Goal: Information Seeking & Learning: Check status

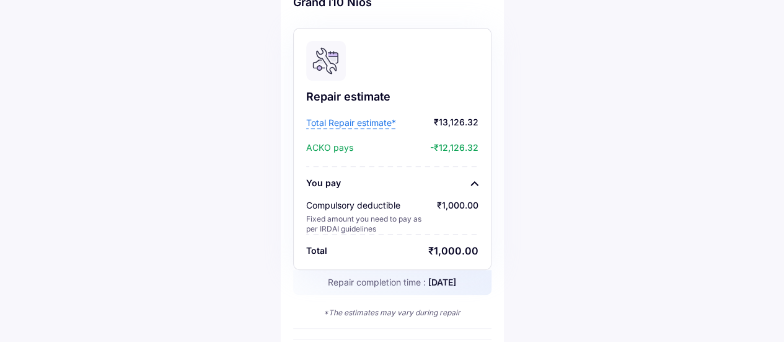
scroll to position [100, 0]
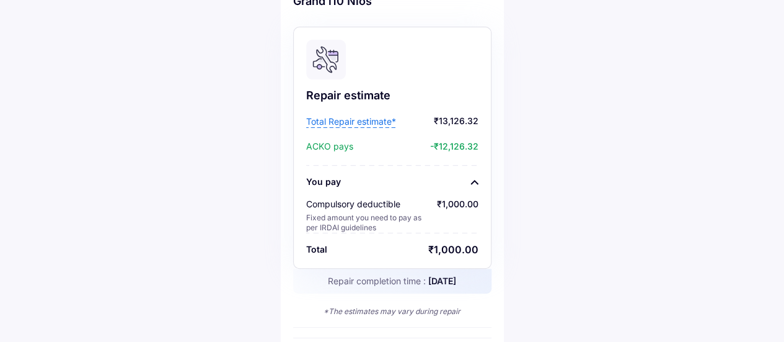
click at [363, 126] on span "Total Repair estimate*" at bounding box center [351, 121] width 90 height 12
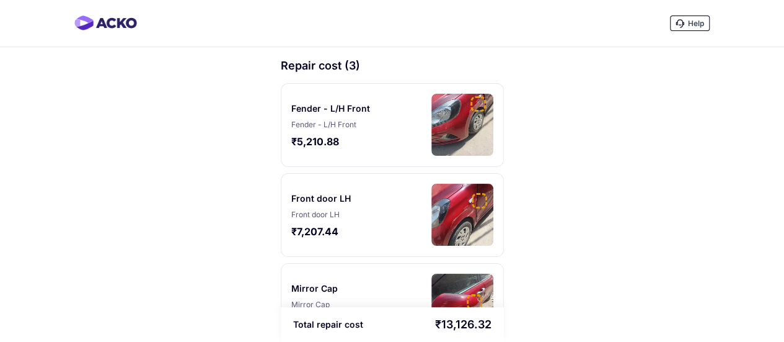
click at [472, 120] on img at bounding box center [463, 125] width 62 height 62
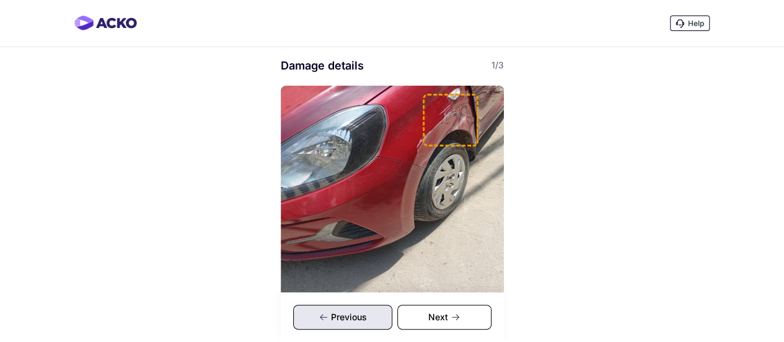
click at [453, 313] on icon at bounding box center [456, 317] width 10 height 10
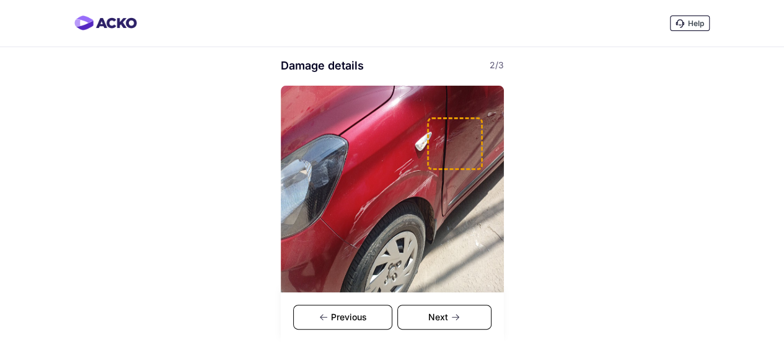
click at [453, 313] on icon at bounding box center [456, 317] width 10 height 10
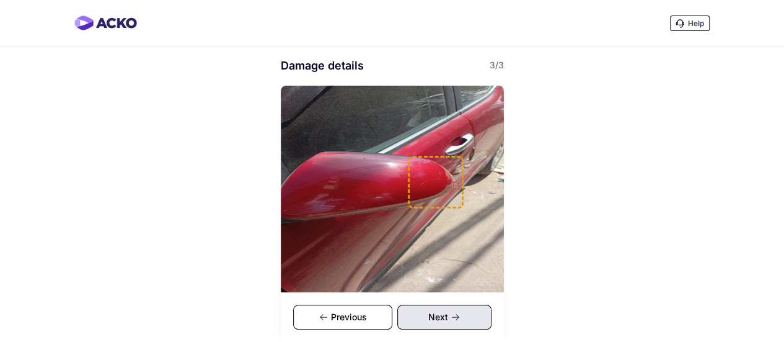
click at [453, 313] on icon at bounding box center [456, 317] width 10 height 10
click at [345, 307] on div "Previous" at bounding box center [342, 316] width 99 height 25
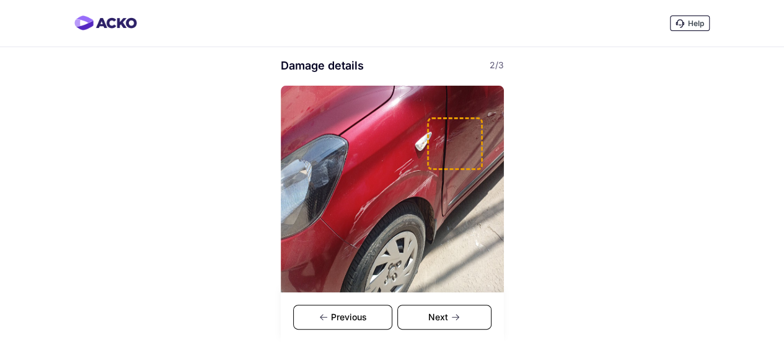
click at [446, 319] on div "Next" at bounding box center [444, 316] width 94 height 25
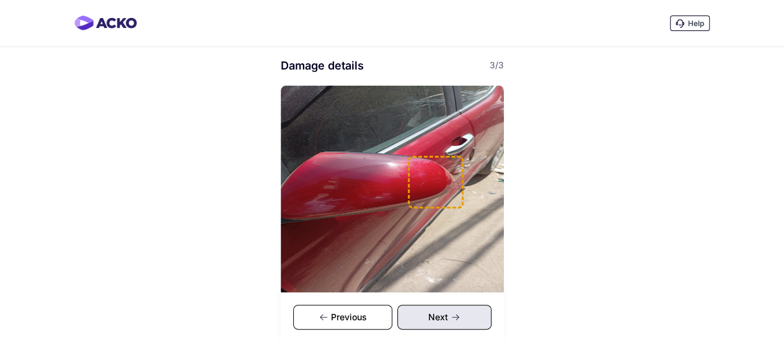
click at [446, 319] on div "Next" at bounding box center [444, 316] width 94 height 25
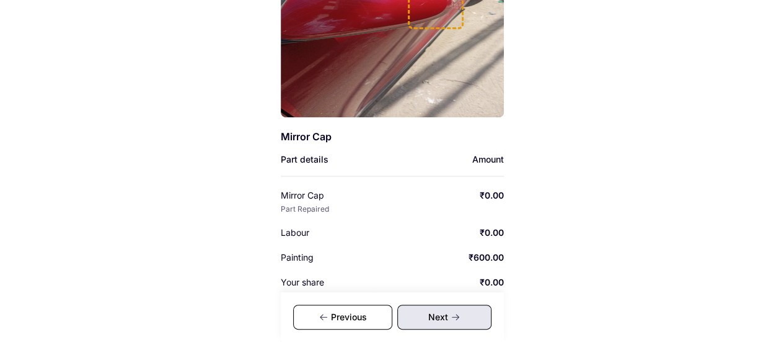
scroll to position [250, 0]
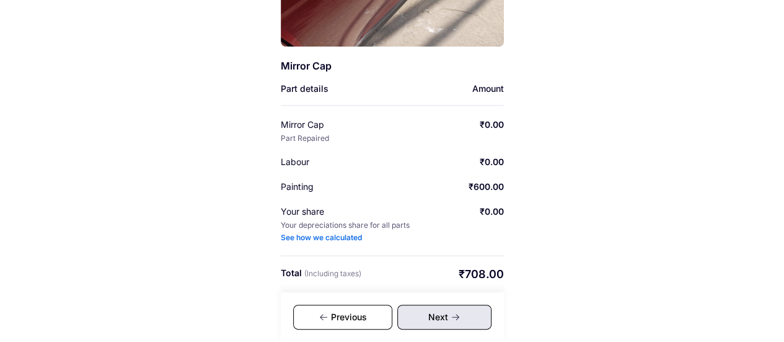
click at [370, 304] on div "Previous" at bounding box center [342, 316] width 99 height 25
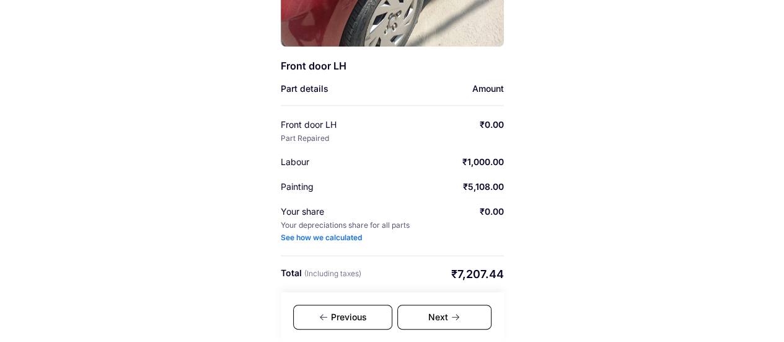
click at [370, 304] on div "Previous" at bounding box center [342, 316] width 99 height 25
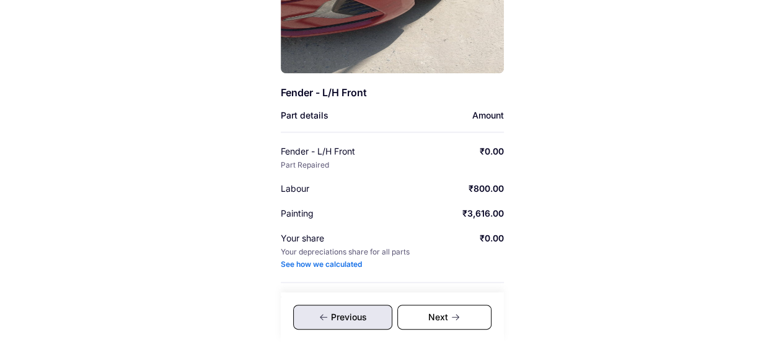
scroll to position [250, 0]
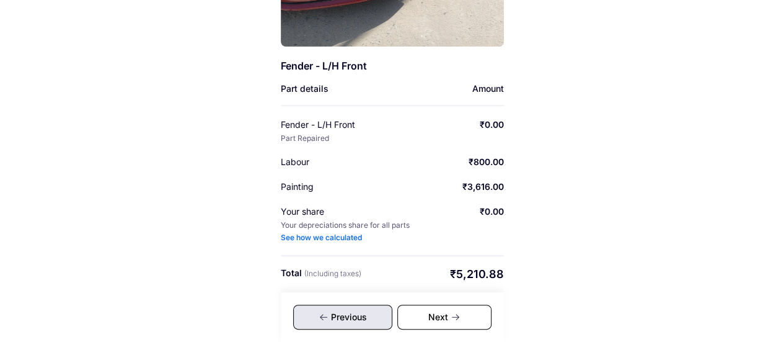
click at [461, 313] on div "Next" at bounding box center [444, 316] width 94 height 25
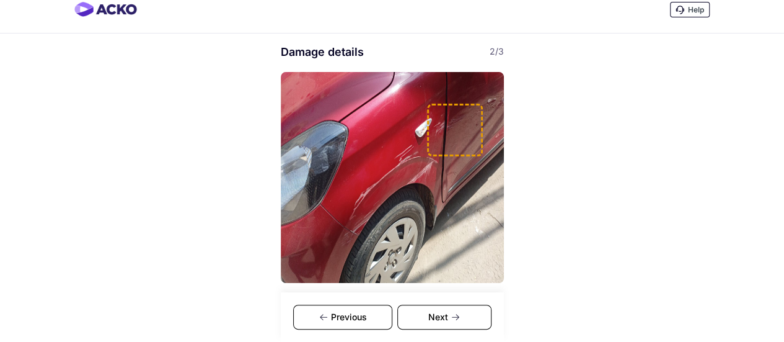
scroll to position [6, 0]
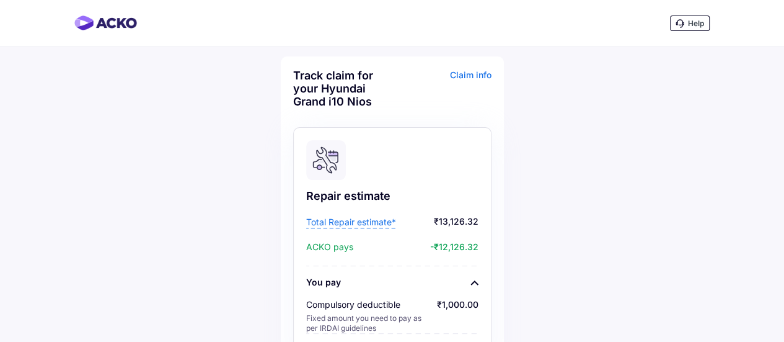
click at [370, 221] on span "Total Repair estimate*" at bounding box center [351, 222] width 90 height 12
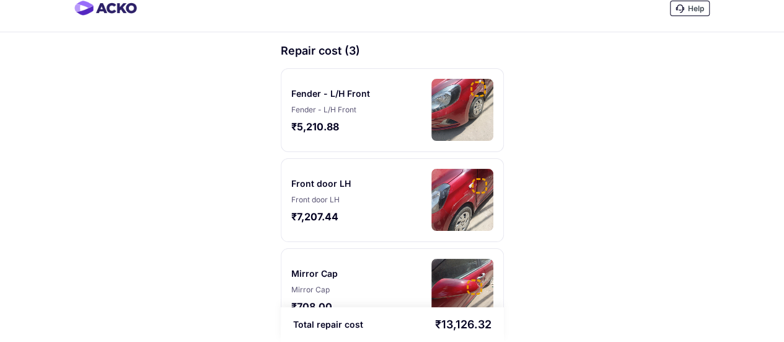
scroll to position [51, 0]
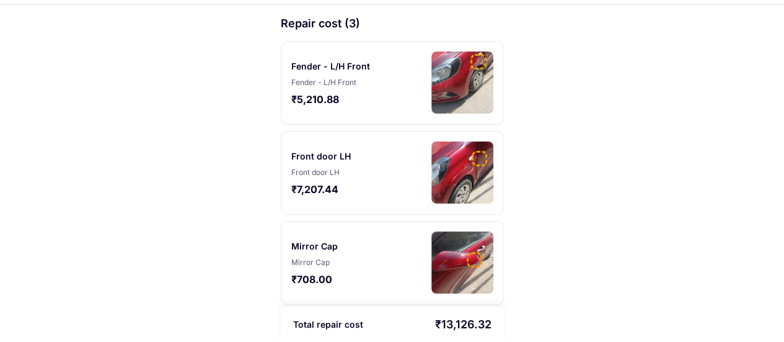
click at [449, 252] on img at bounding box center [463, 262] width 62 height 62
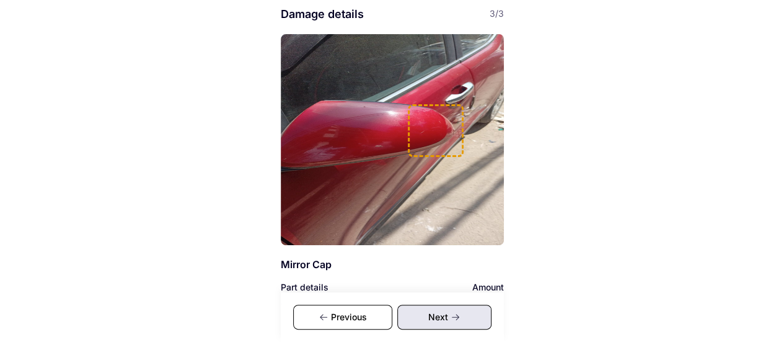
click at [361, 311] on div "Previous" at bounding box center [342, 316] width 99 height 25
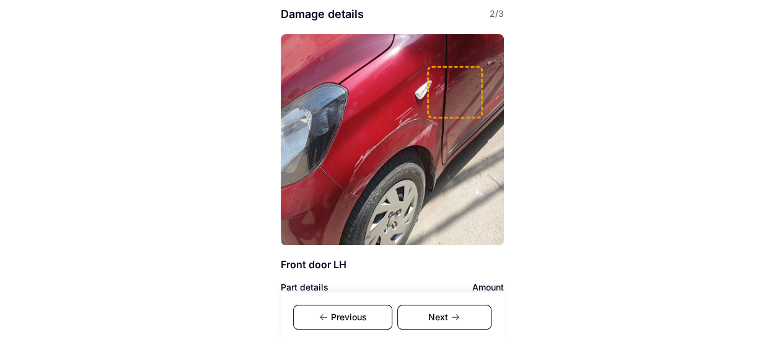
click at [361, 311] on div "Previous" at bounding box center [342, 316] width 99 height 25
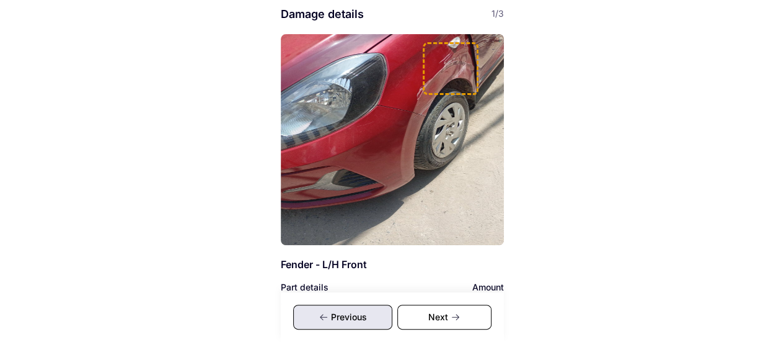
click at [361, 311] on div "Previous" at bounding box center [342, 316] width 99 height 25
click at [441, 309] on div "Next" at bounding box center [444, 316] width 94 height 25
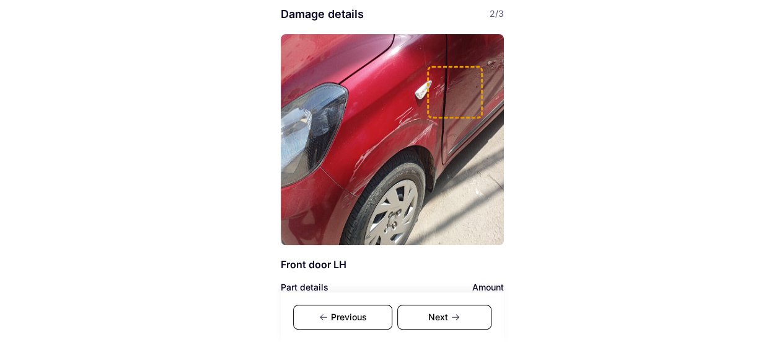
click at [441, 309] on div "Next" at bounding box center [444, 316] width 94 height 25
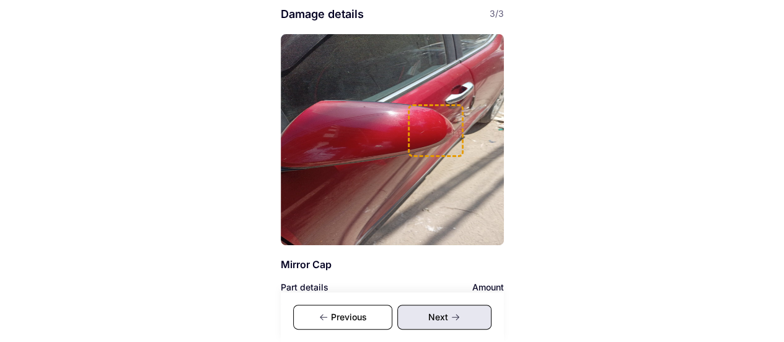
click at [441, 309] on div "Next" at bounding box center [444, 316] width 94 height 25
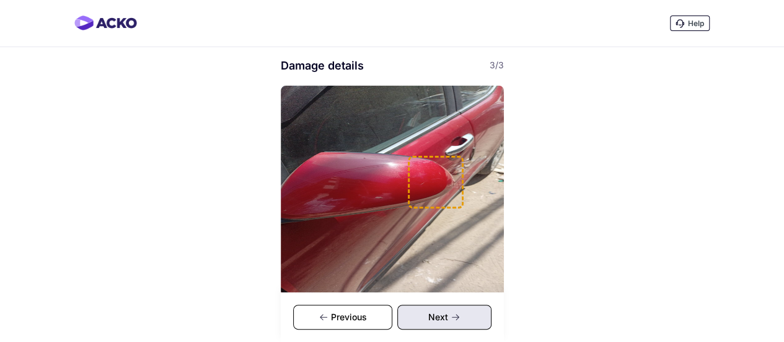
drag, startPoint x: 792, startPoint y: 53, endPoint x: 554, endPoint y: 136, distance: 251.6
click at [554, 136] on div "Help Damage details 3/3 Mirror Cap Part details Amount Mirror Cap Part Repaired…" at bounding box center [392, 296] width 784 height 593
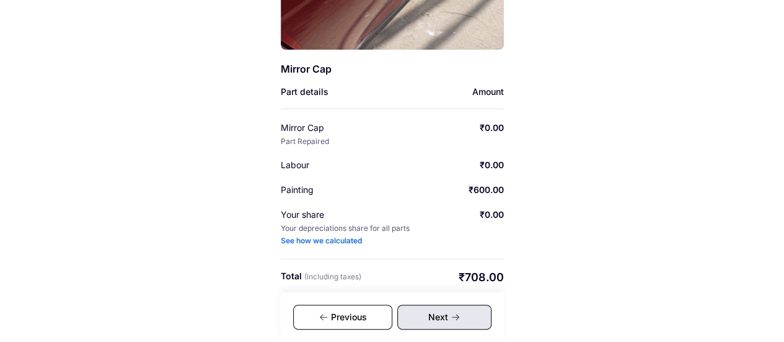
scroll to position [250, 0]
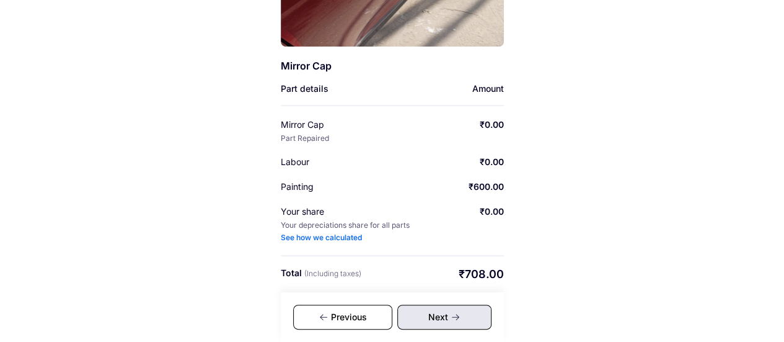
click at [361, 325] on div "Previous" at bounding box center [342, 316] width 99 height 25
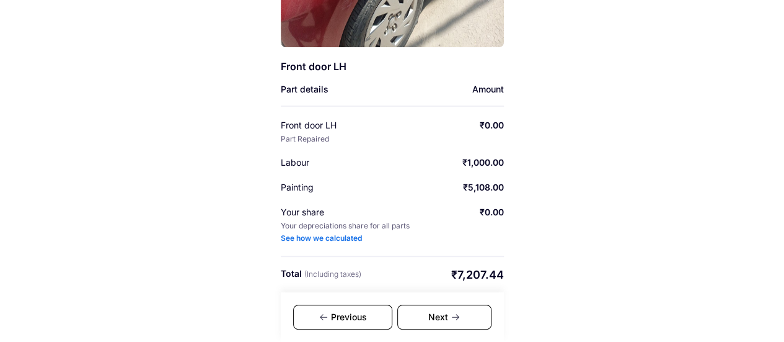
scroll to position [250, 0]
click at [330, 317] on div "Previous" at bounding box center [342, 316] width 99 height 25
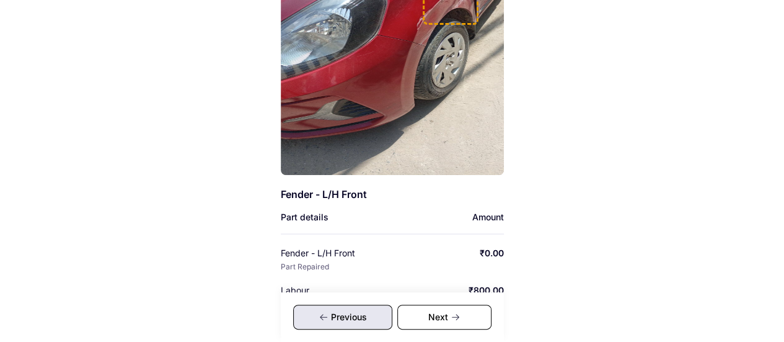
scroll to position [250, 0]
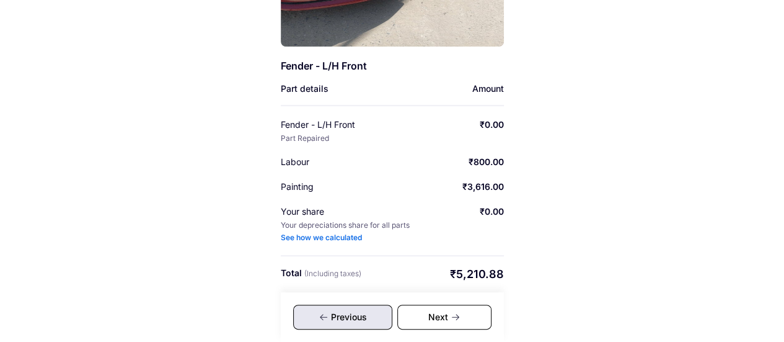
click at [330, 320] on div "Previous" at bounding box center [342, 316] width 99 height 25
click at [430, 305] on div "Next" at bounding box center [444, 316] width 94 height 25
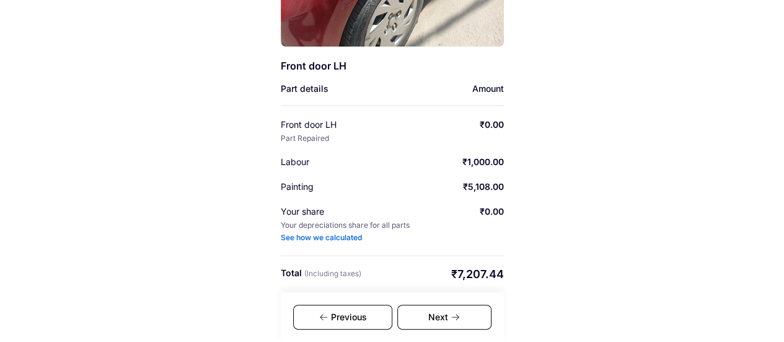
click at [308, 237] on div "See how we calculated" at bounding box center [321, 238] width 81 height 10
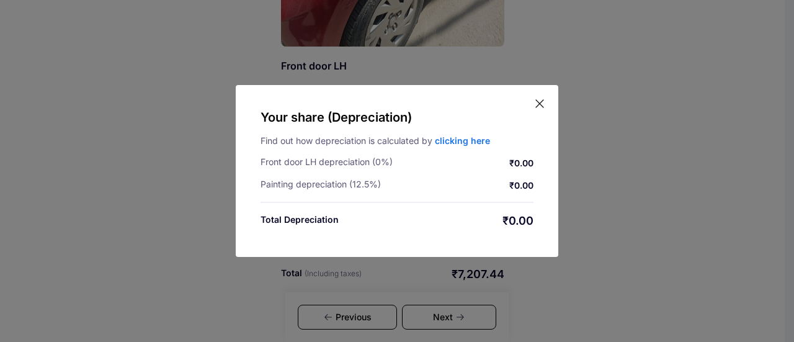
click at [481, 140] on link "clicking here" at bounding box center [462, 140] width 55 height 11
click at [540, 105] on icon at bounding box center [539, 103] width 7 height 7
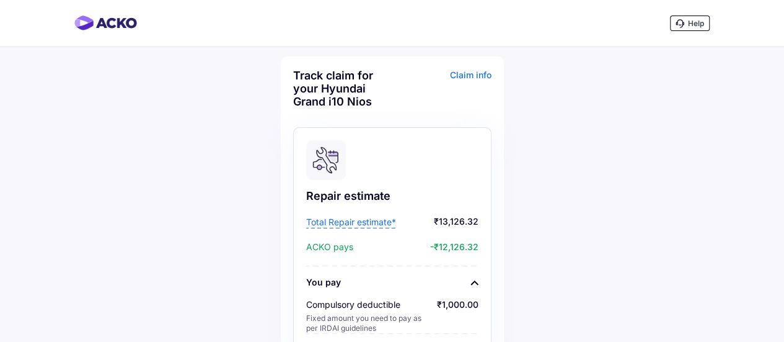
click at [458, 76] on div "Claim info" at bounding box center [444, 93] width 96 height 48
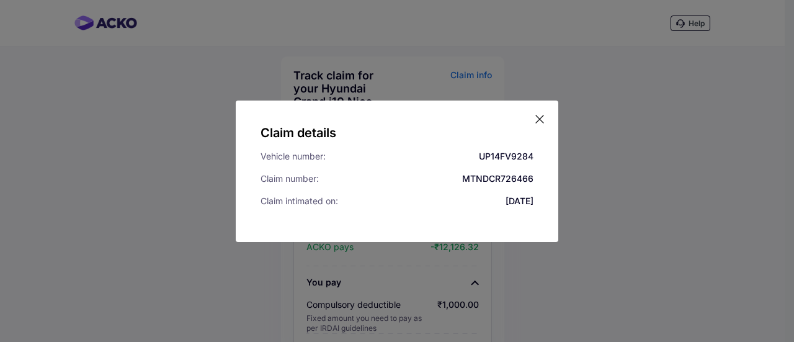
click at [543, 116] on icon at bounding box center [539, 119] width 12 height 12
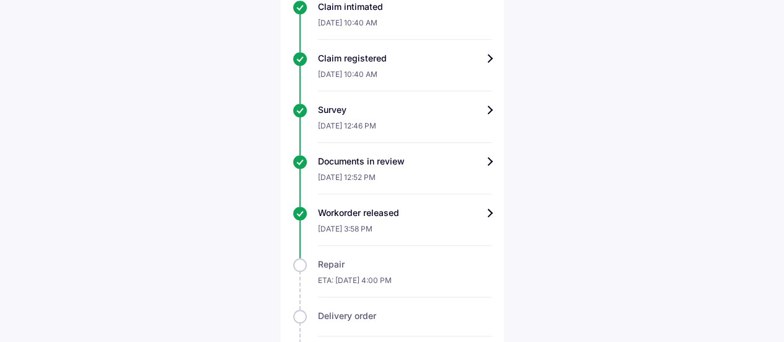
scroll to position [412, 0]
